Goal: Obtain resource: Download file/media

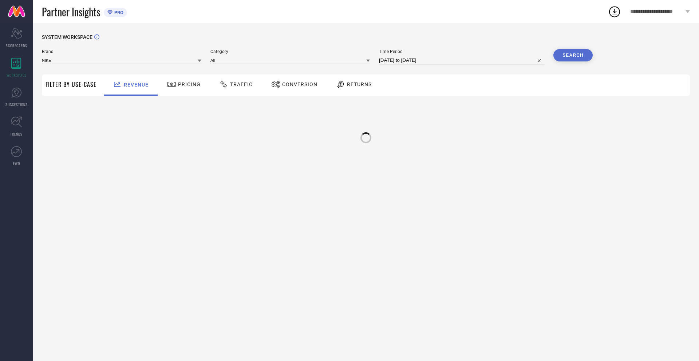
type input "NIKE"
type input "All"
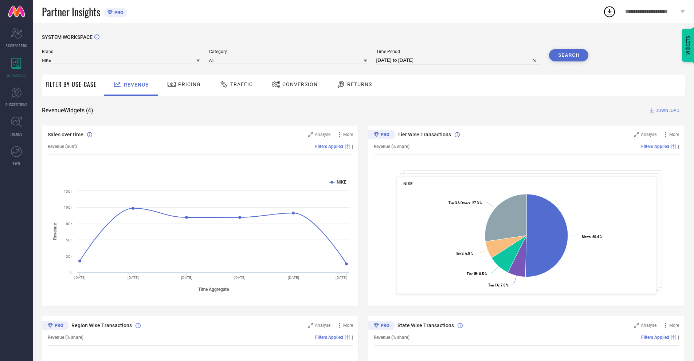
click at [292, 85] on span "Conversion" at bounding box center [299, 85] width 35 height 6
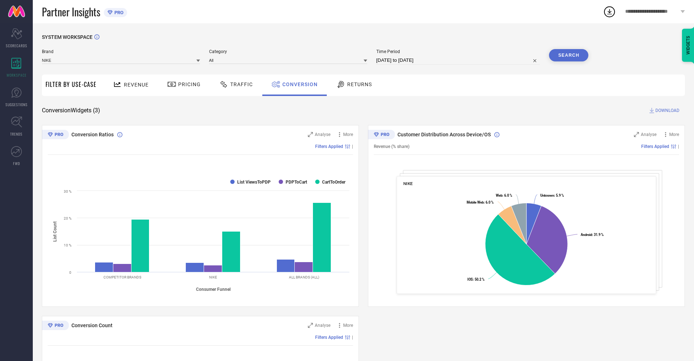
click at [457, 60] on input "[DATE] to [DATE]" at bounding box center [458, 60] width 164 height 9
select select "8"
select select "2025"
select select "9"
select select "2025"
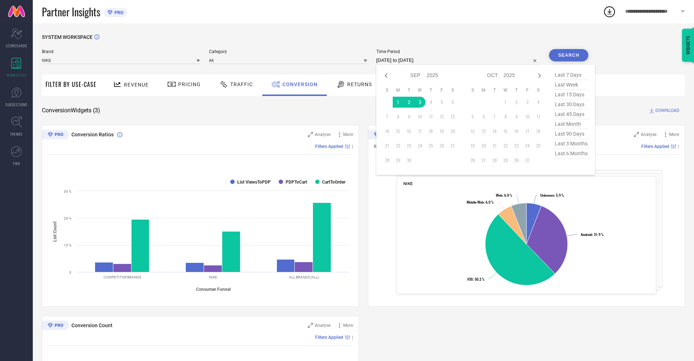
click at [418, 102] on td "3" at bounding box center [419, 102] width 11 height 11
type input "03-09-2025 to 03-09-2025"
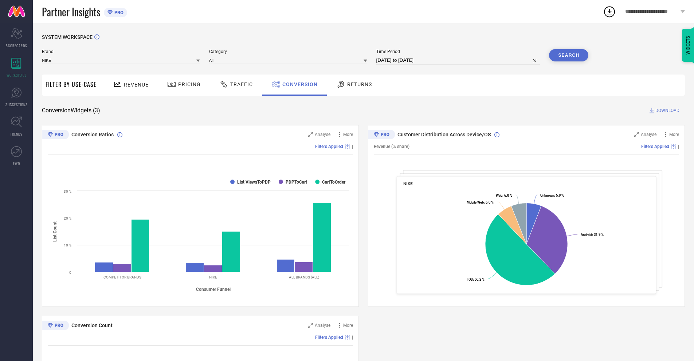
click at [568, 55] on button "Search" at bounding box center [568, 55] width 39 height 12
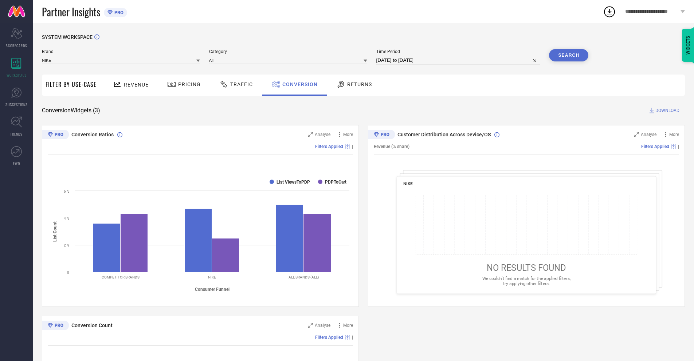
click at [667, 111] on span "DOWNLOAD" at bounding box center [667, 110] width 24 height 7
